Goal: Information Seeking & Learning: Learn about a topic

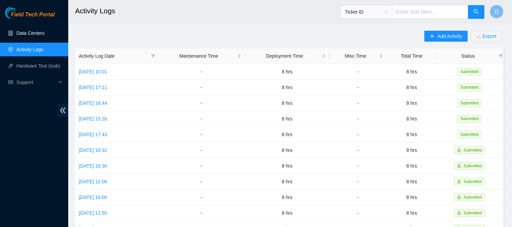
click at [35, 32] on link "Data Centers" at bounding box center [30, 32] width 28 height 5
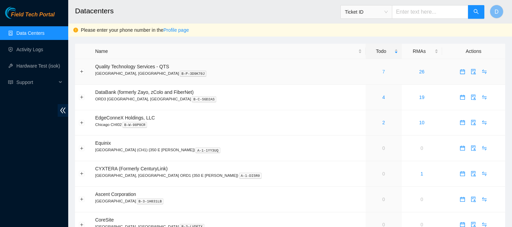
click at [382, 70] on link "7" at bounding box center [383, 71] width 3 height 5
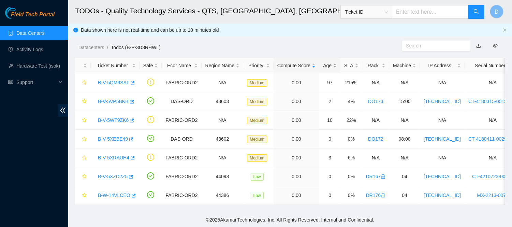
click at [324, 69] on div "Age" at bounding box center [330, 66] width 14 height 8
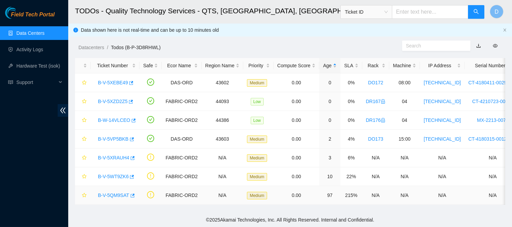
click at [116, 194] on link "B-V-5QM9SAT" at bounding box center [113, 194] width 31 height 5
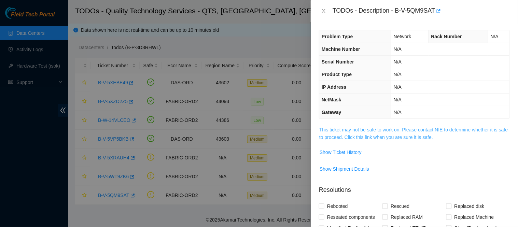
click at [387, 137] on link "This ticket may not be safe to work on. Please contact NIE to determine whether…" at bounding box center [413, 133] width 188 height 13
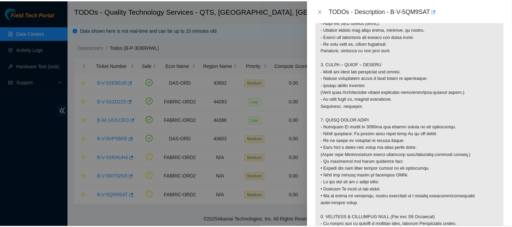
scroll to position [539, 0]
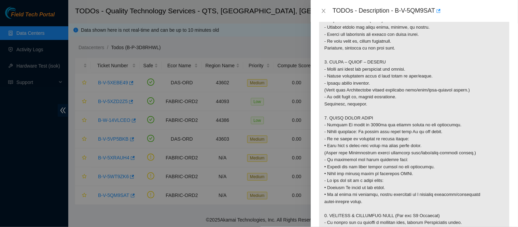
click at [325, 9] on icon "close" at bounding box center [324, 11] width 4 height 4
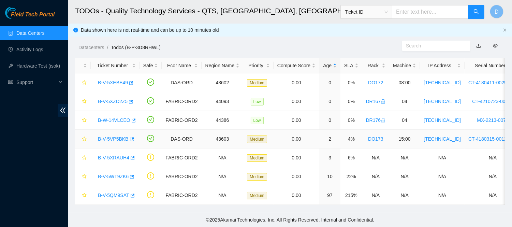
scroll to position [170, 0]
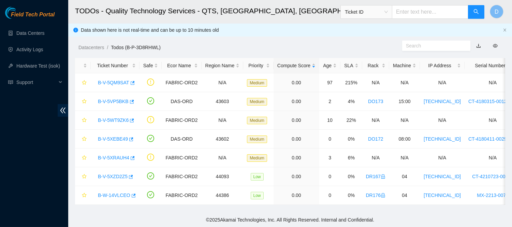
click at [255, 39] on div "Datacenters / Todos (B-P-3D8RHWL) /" at bounding box center [234, 32] width 333 height 38
click at [485, 33] on div "Data shown here is not real-time and can be up to 10 minutes old" at bounding box center [290, 30] width 419 height 8
